Goal: Check status: Check status

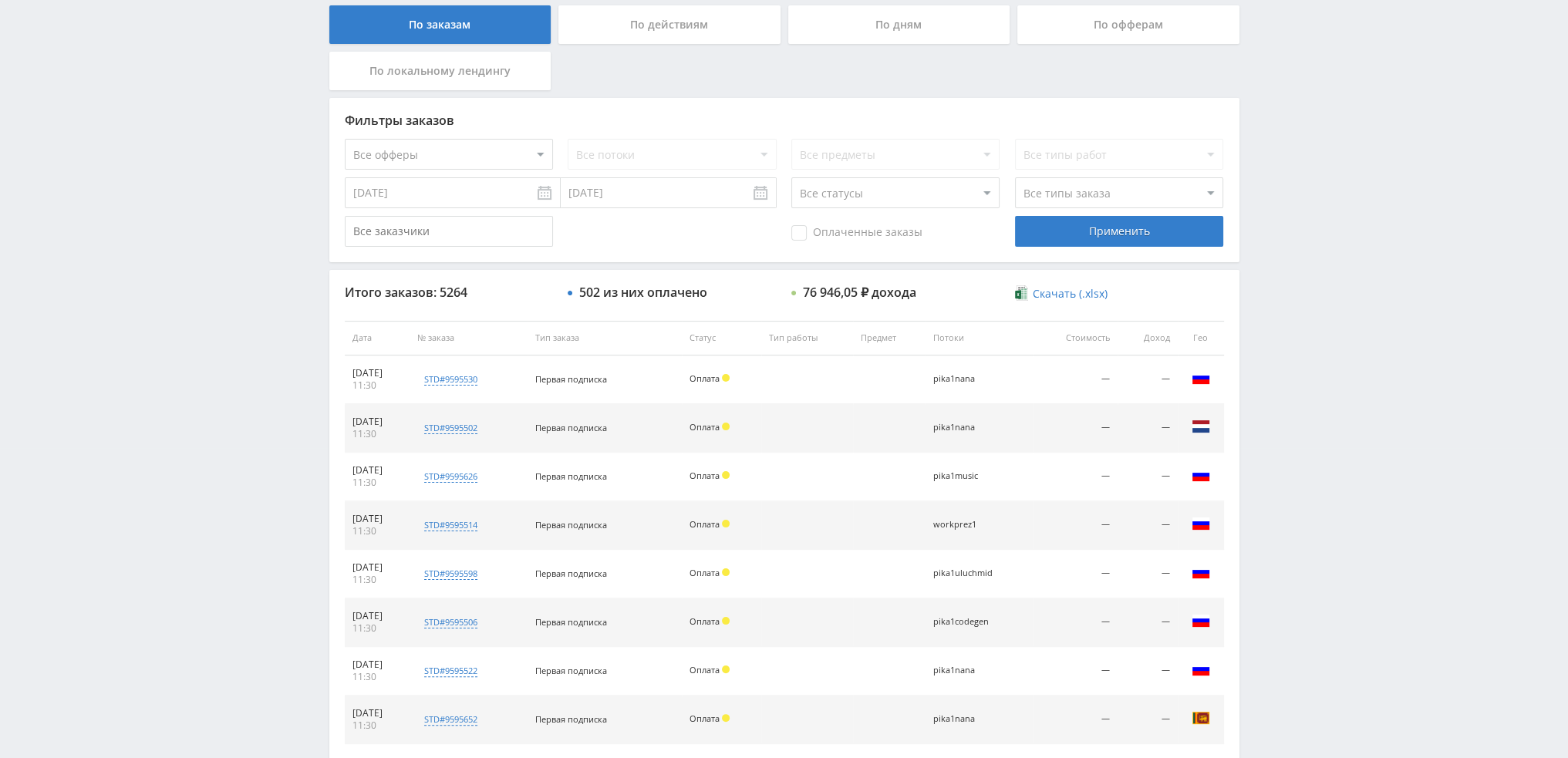
scroll to position [463, 0]
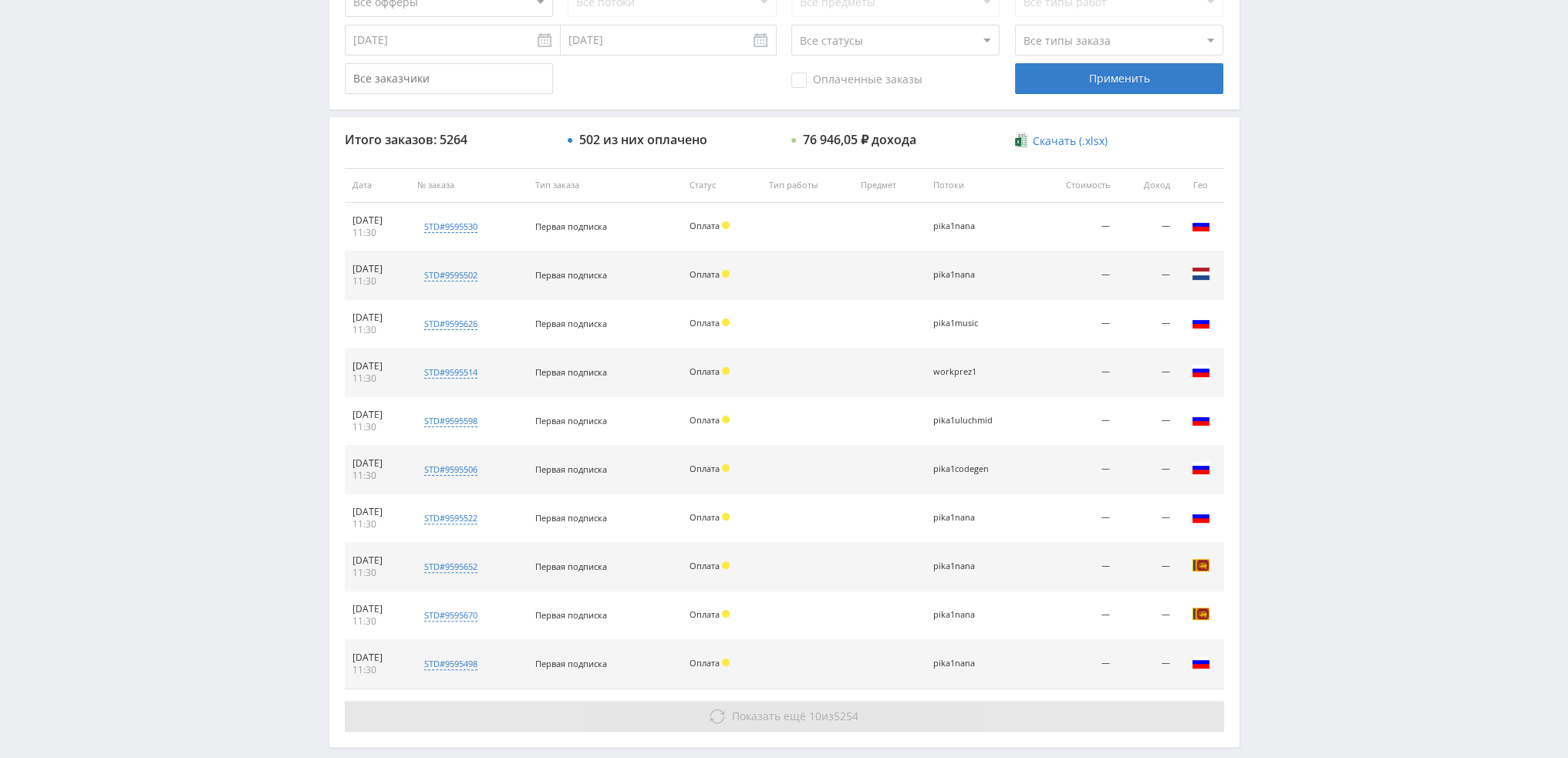
click at [743, 709] on span "Показать ещё" at bounding box center [768, 716] width 74 height 15
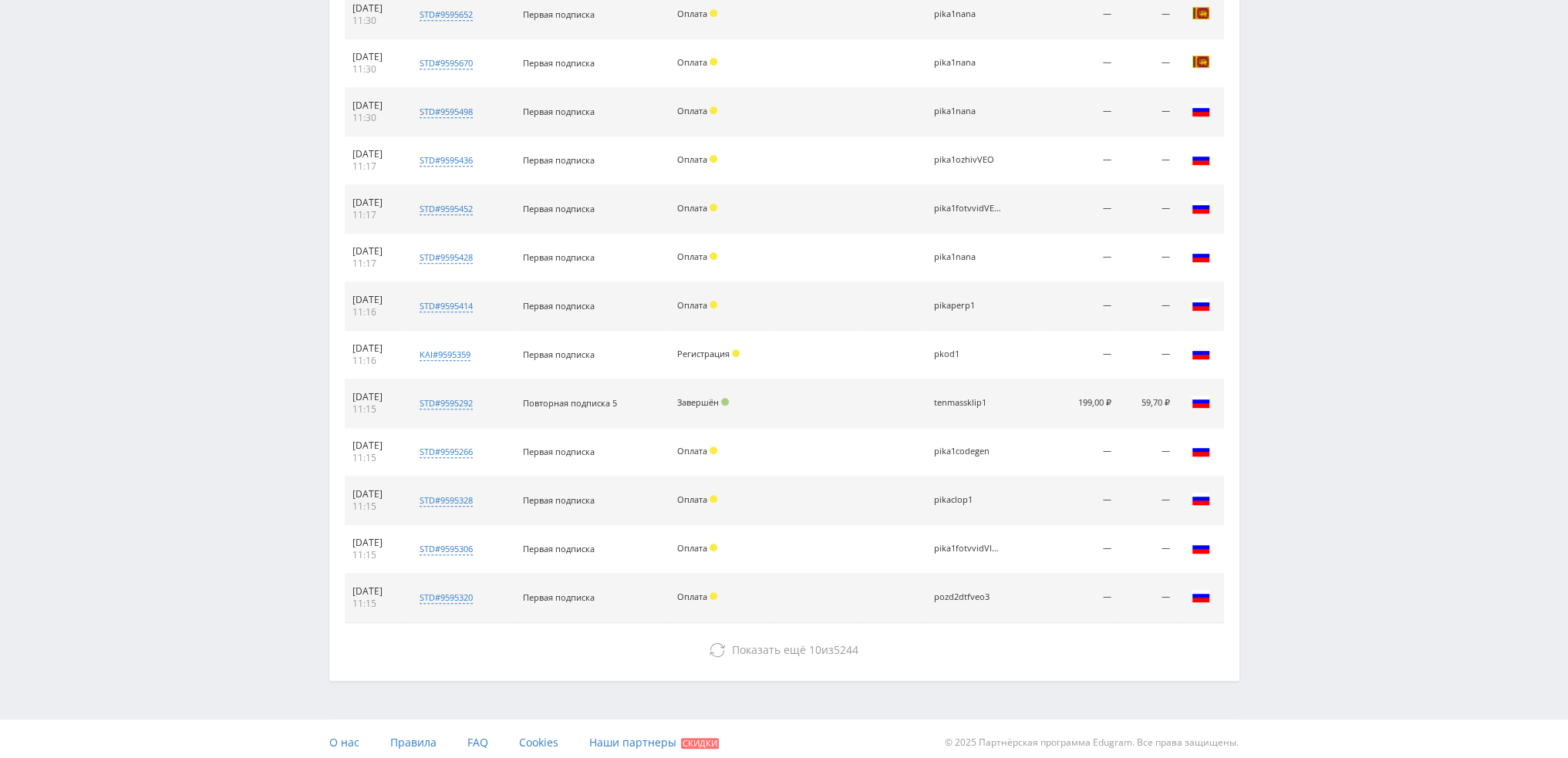
scroll to position [1018, 0]
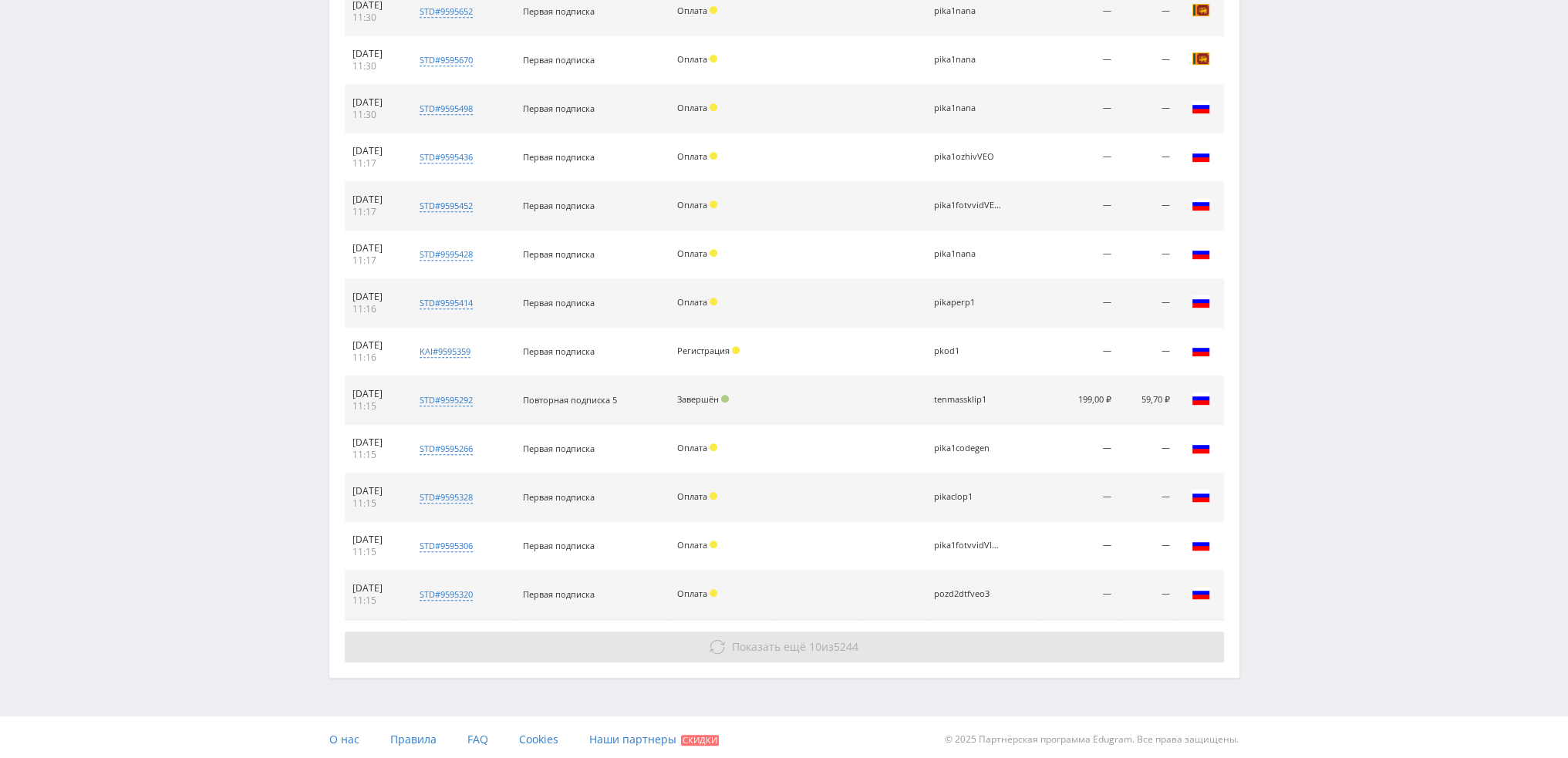
click at [883, 646] on button "Показать ещё 10 из 5244" at bounding box center [784, 647] width 879 height 31
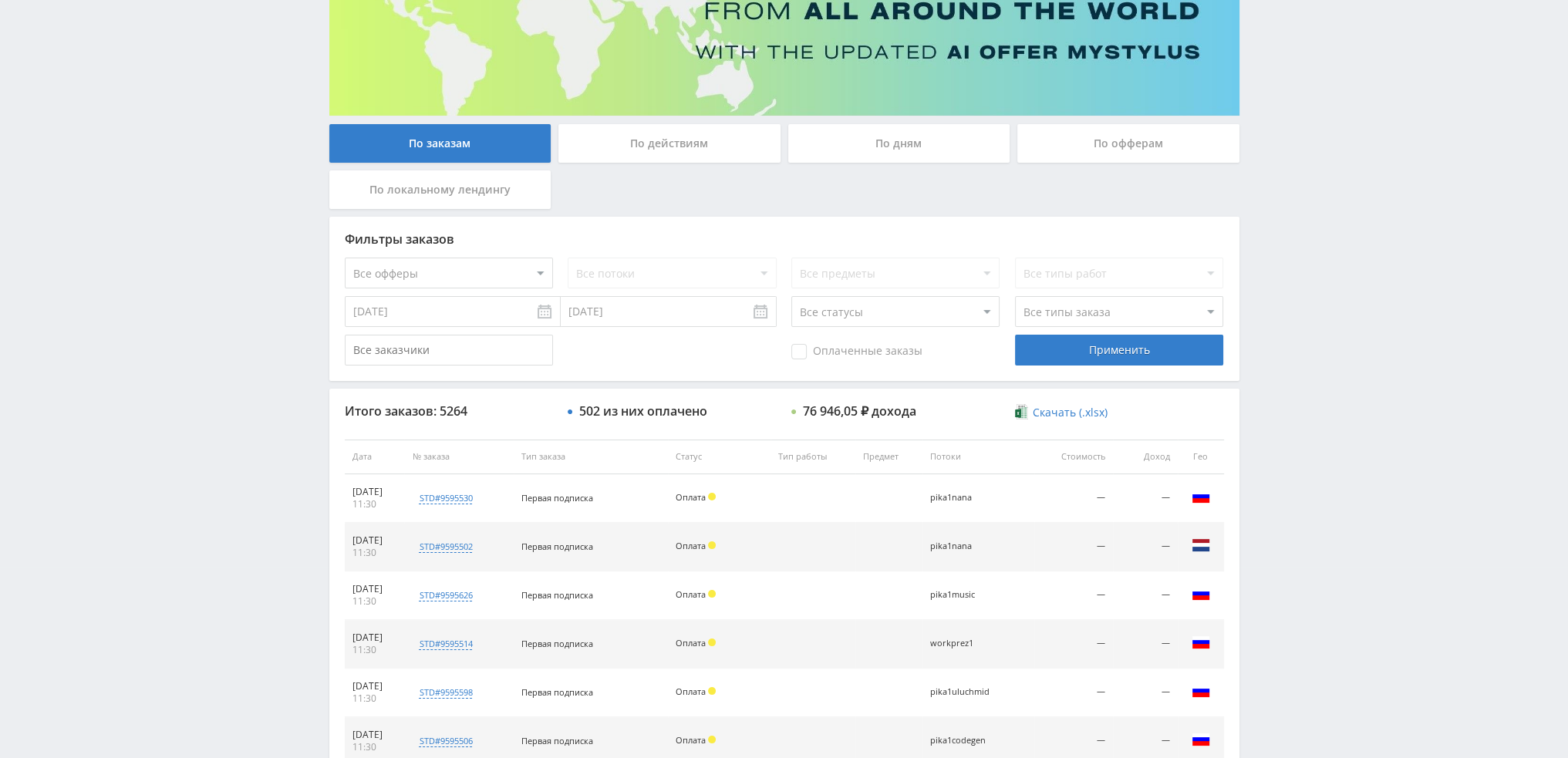
scroll to position [0, 0]
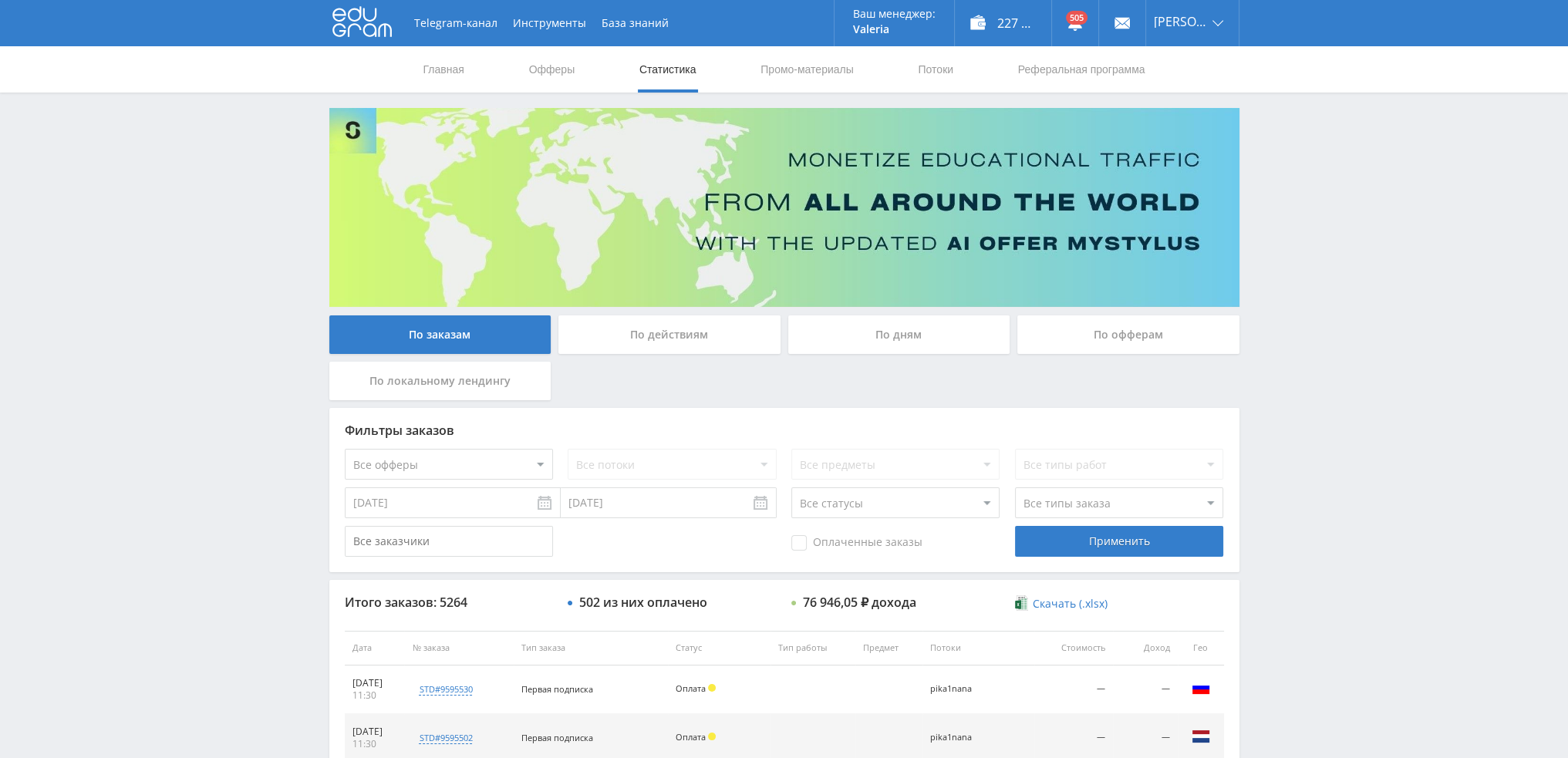
click at [903, 325] on div "По дням" at bounding box center [899, 335] width 222 height 38
click at [0, 0] on input "По дням" at bounding box center [0, 0] width 0 height 0
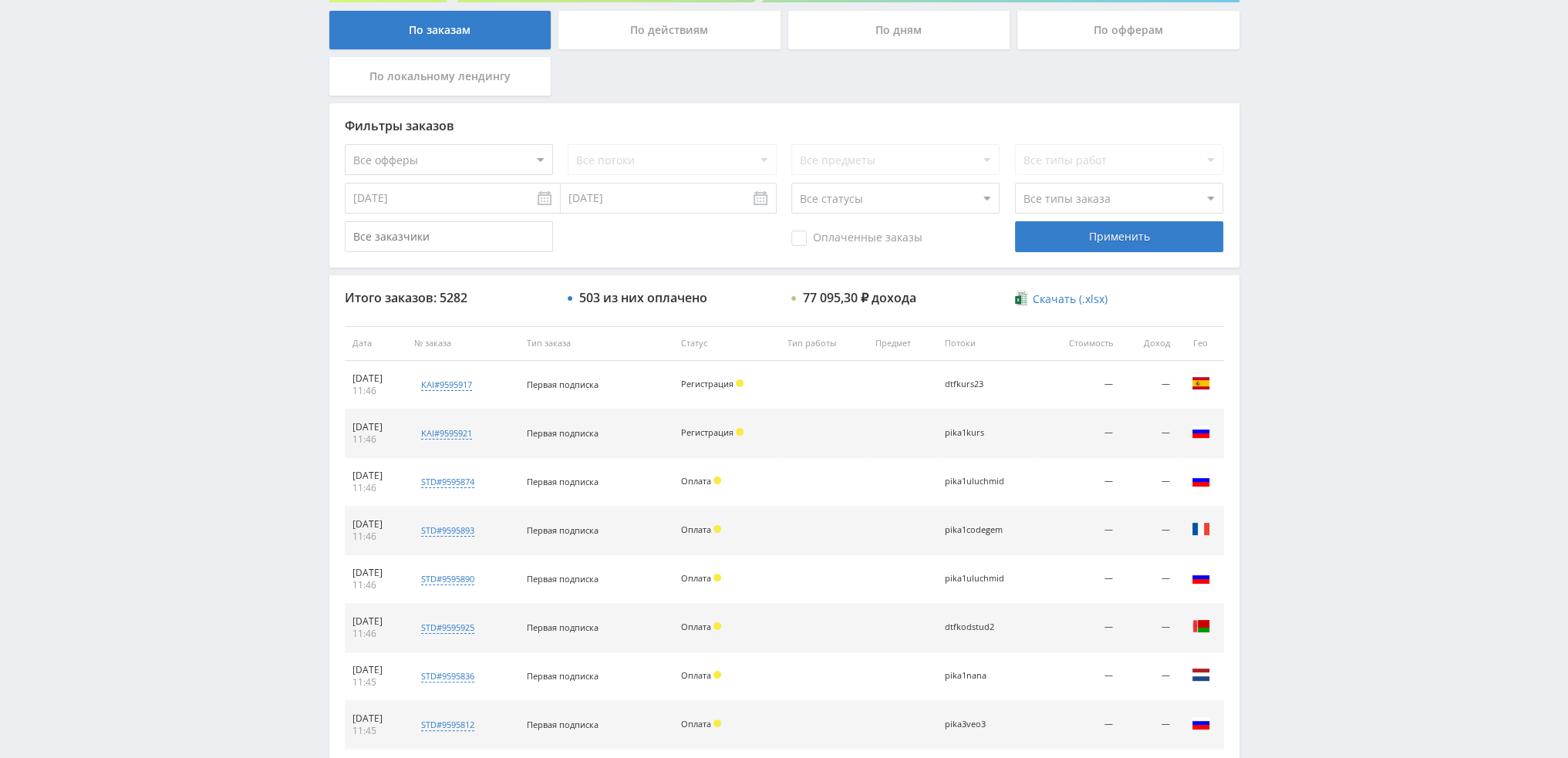
scroll to position [533, 0]
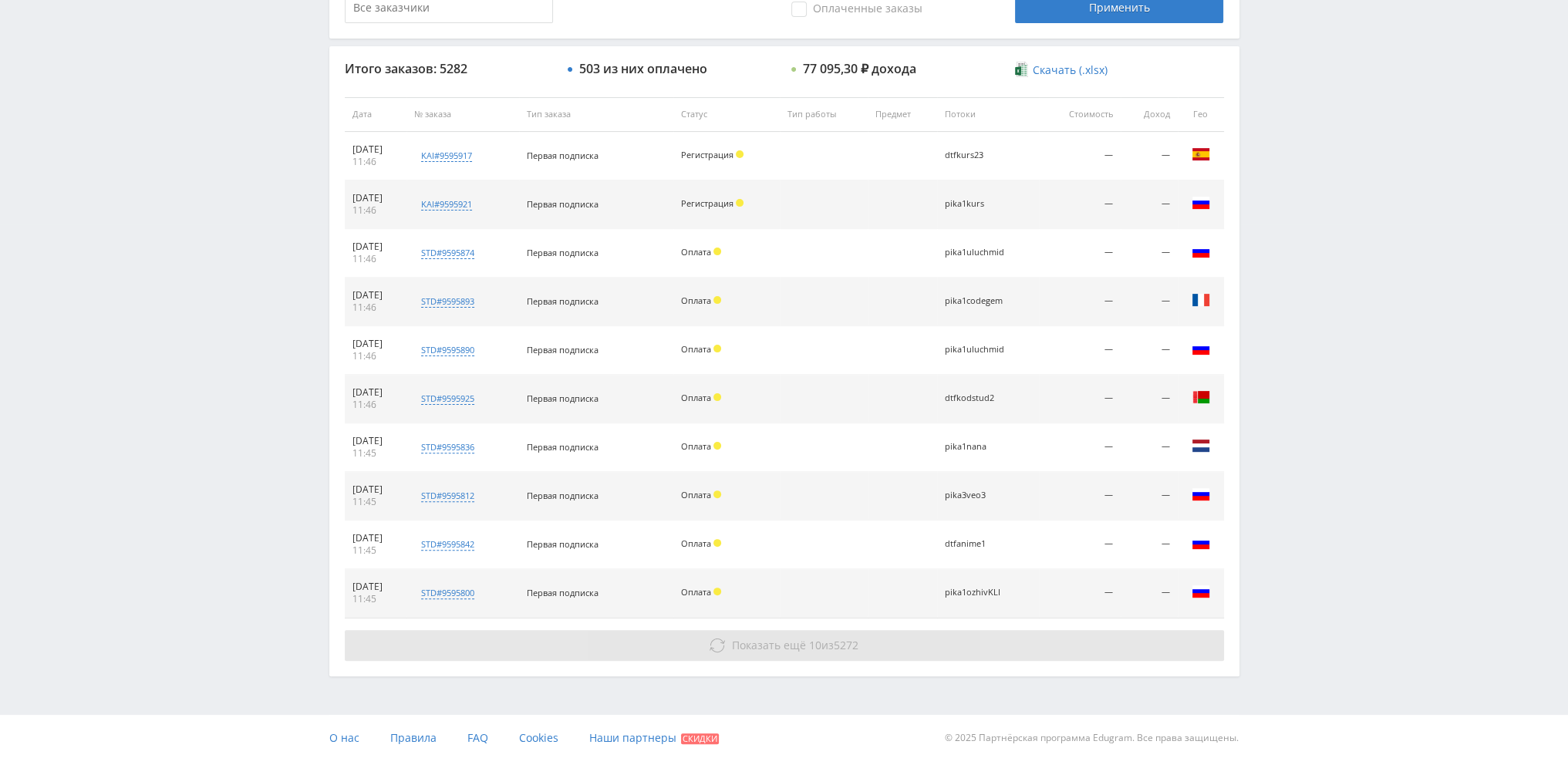
click at [812, 652] on button "Показать ещё 10 из 5272" at bounding box center [784, 646] width 879 height 31
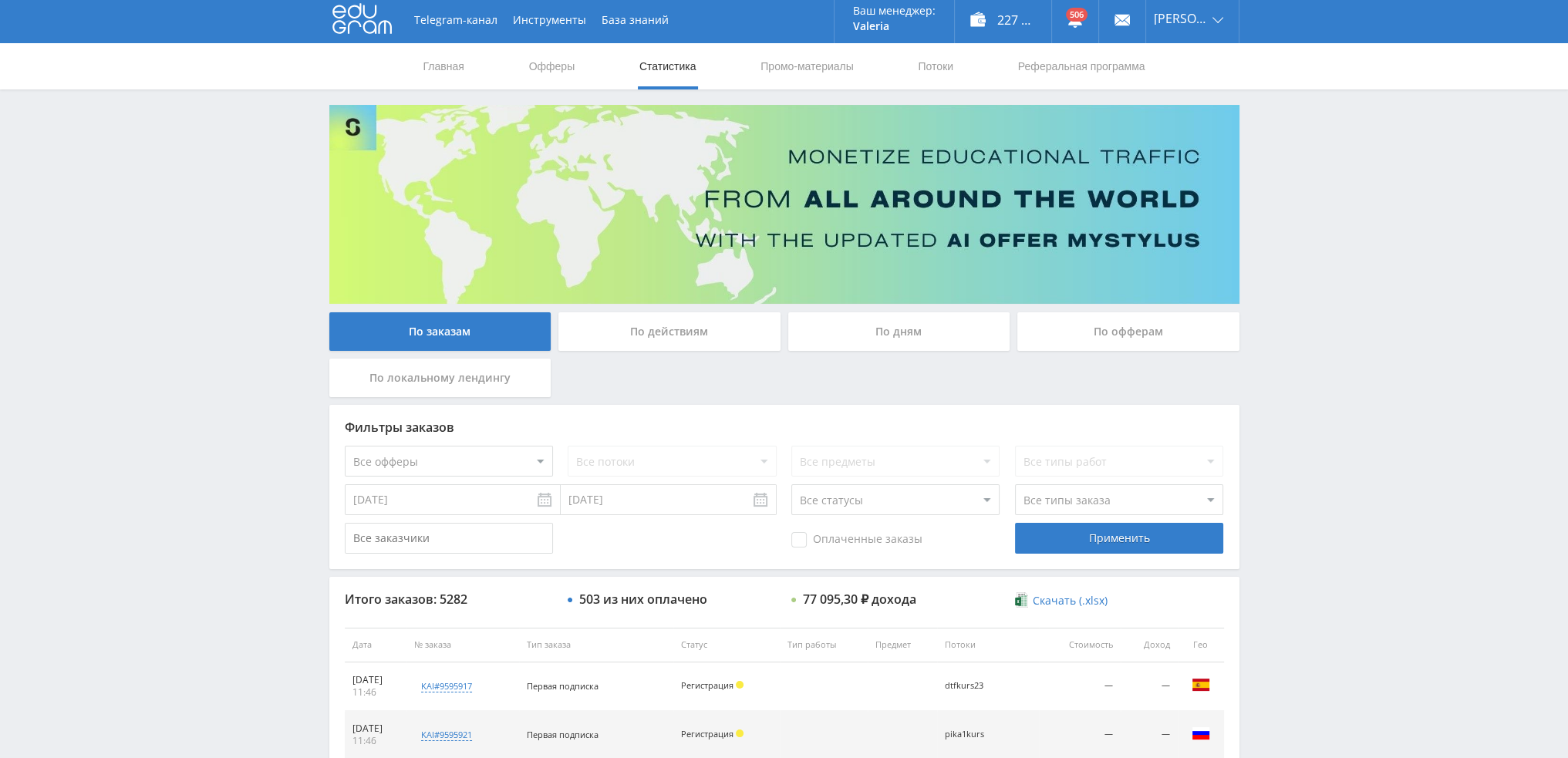
scroll to position [0, 0]
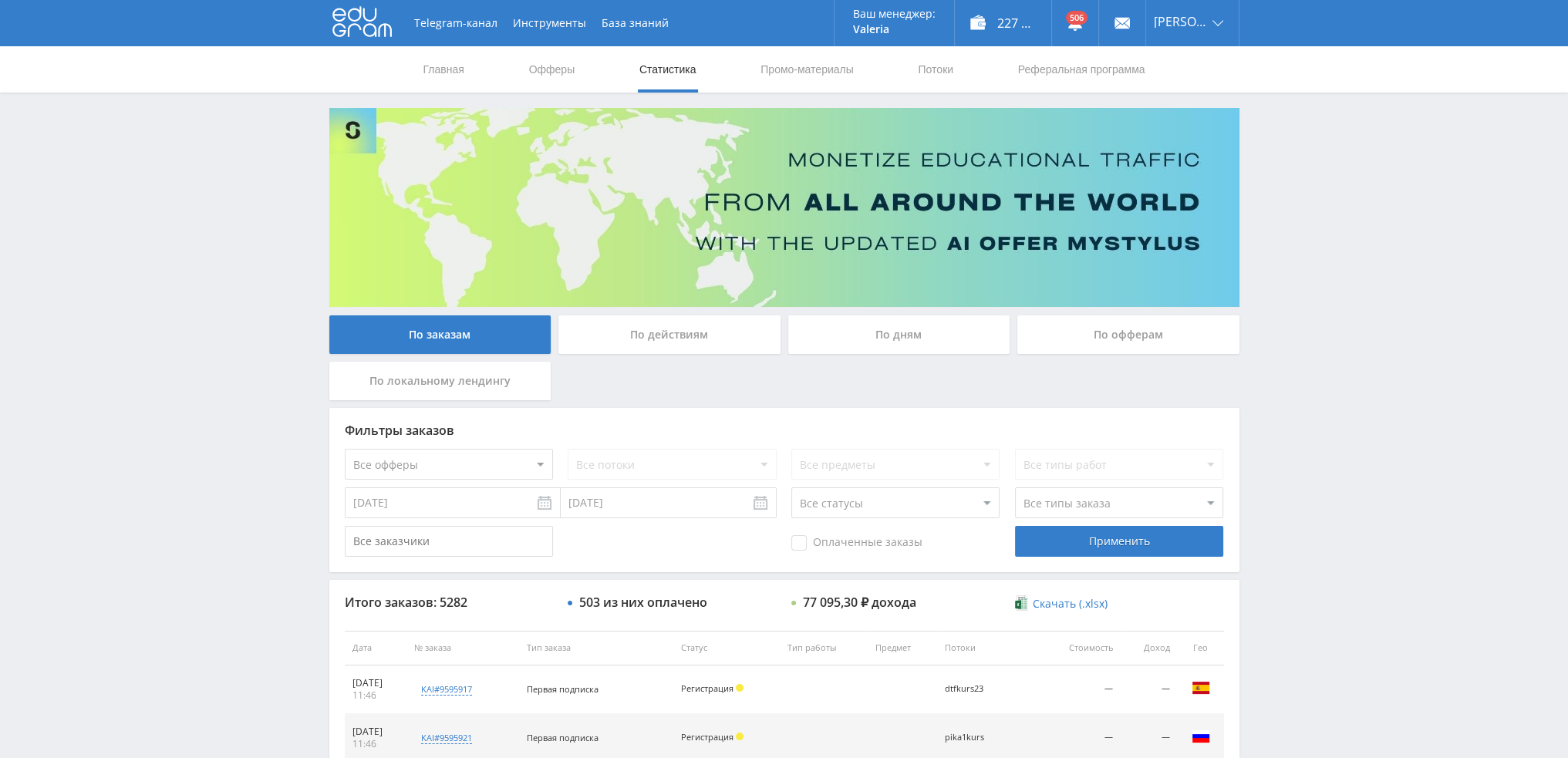
click at [893, 358] on div "По дням" at bounding box center [899, 338] width 230 height 47
click at [898, 336] on div "По дням" at bounding box center [899, 335] width 222 height 38
click at [0, 0] on input "По дням" at bounding box center [0, 0] width 0 height 0
